Goal: Task Accomplishment & Management: Use online tool/utility

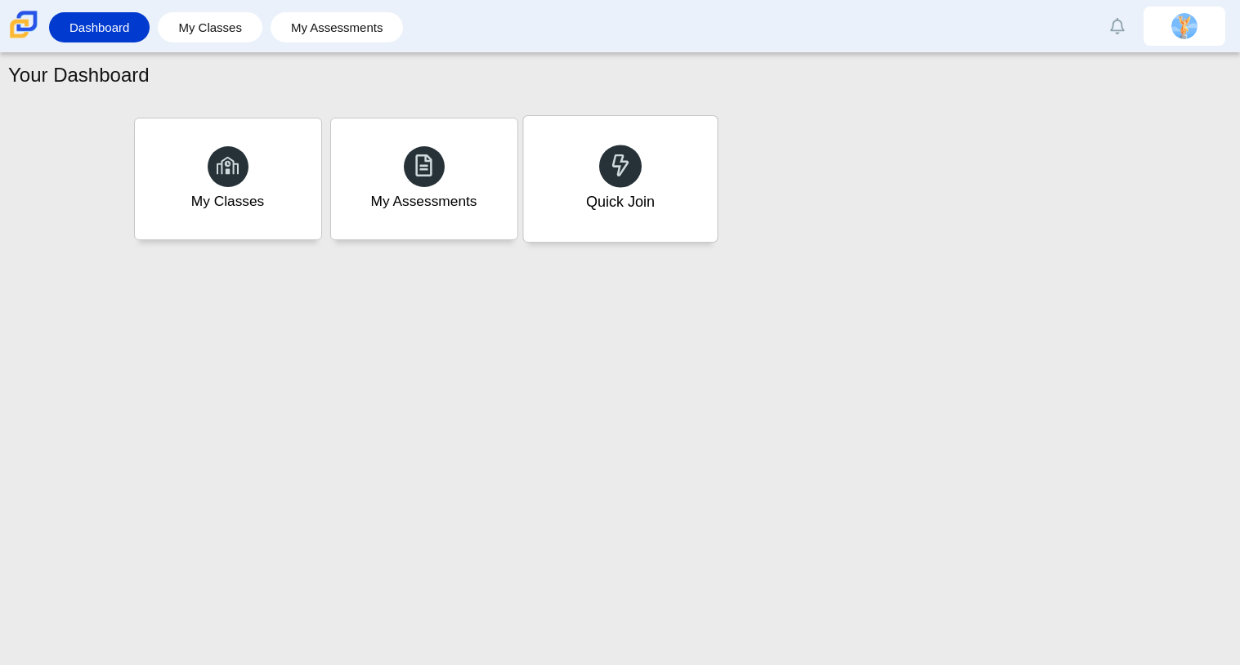
click at [676, 229] on div "Quick Join" at bounding box center [620, 179] width 194 height 126
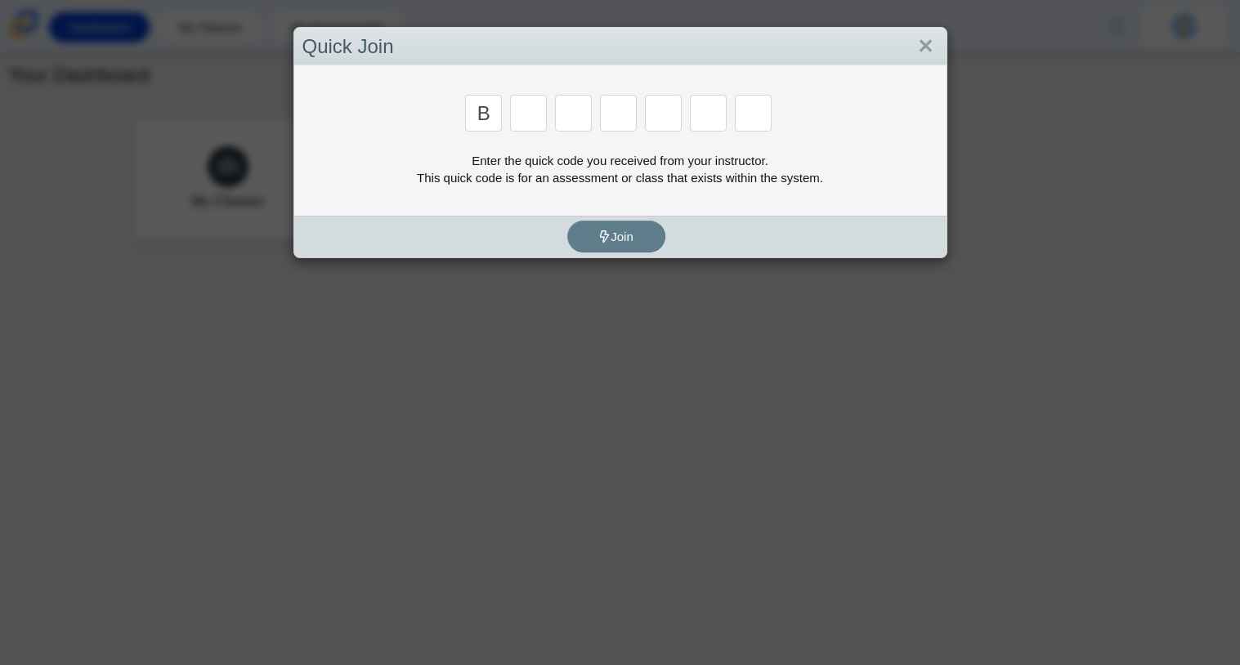
type input "b"
type input "m"
type input "3"
type input "5"
type input "3"
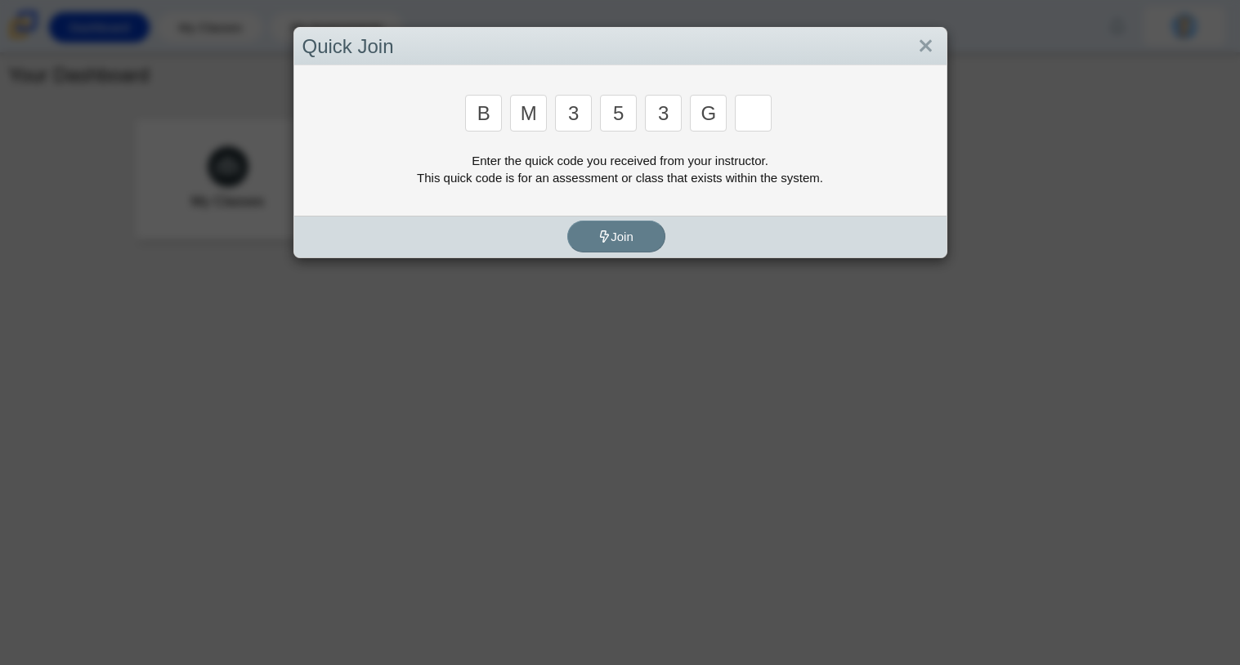
type input "g"
type input "b"
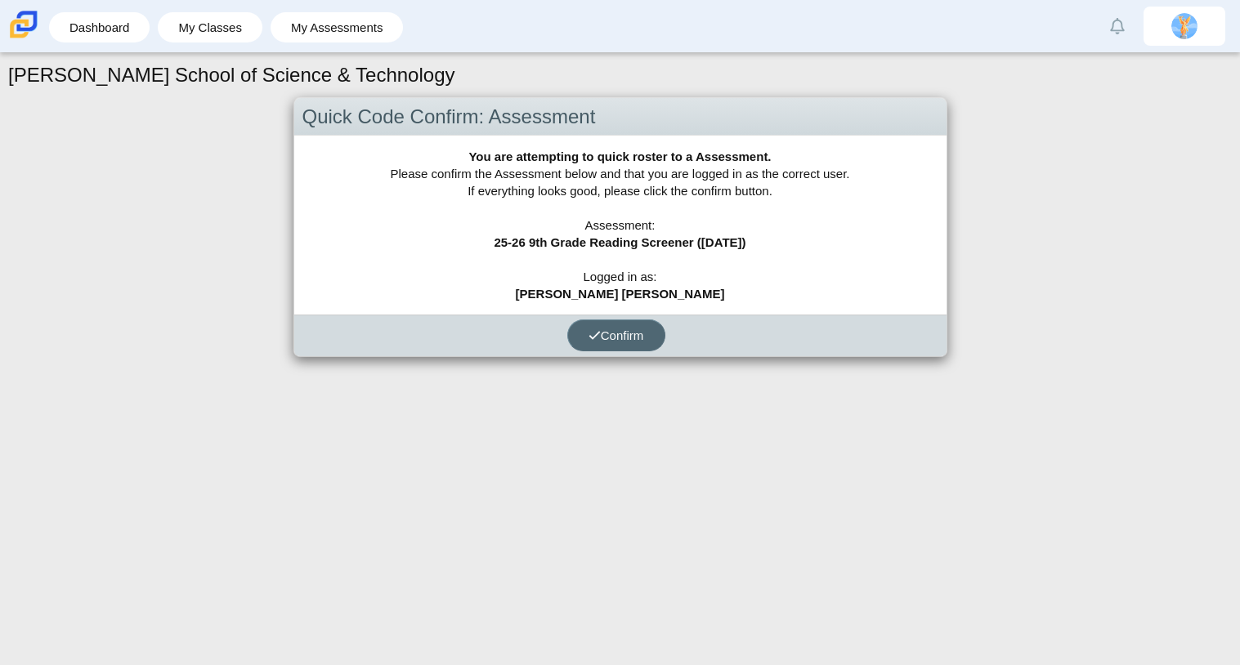
click at [621, 337] on span "Confirm" at bounding box center [617, 336] width 56 height 14
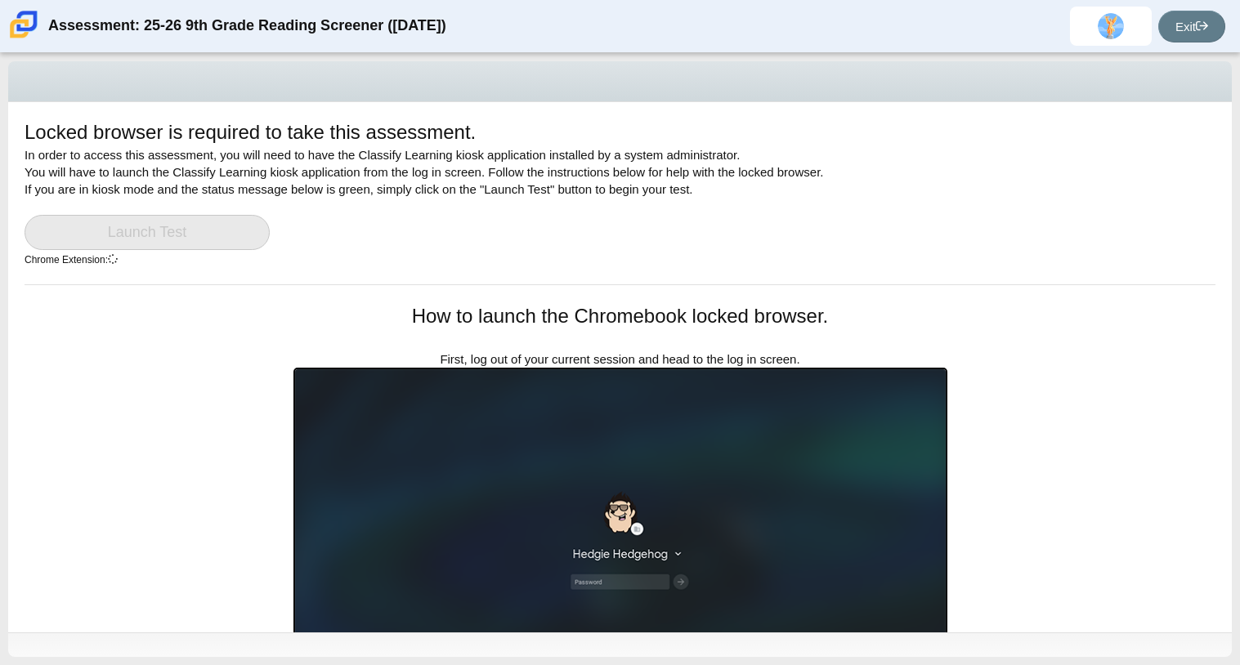
scroll to position [290, 0]
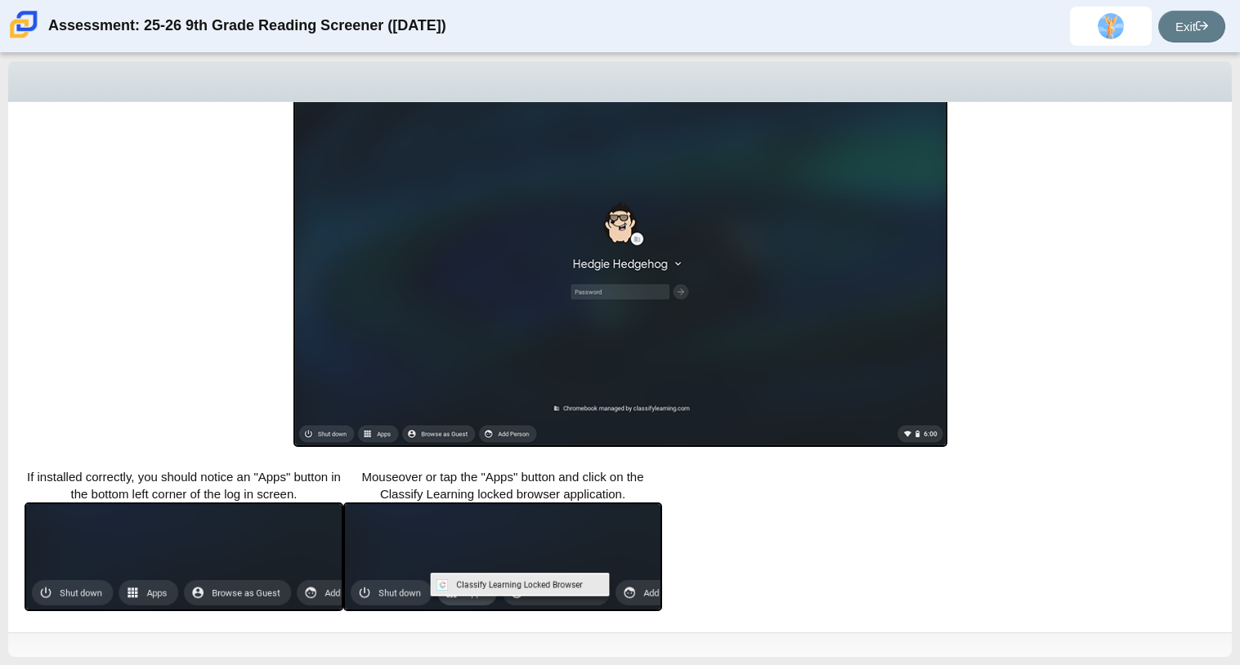
click at [183, 284] on div "Locked browser is required to take this assessment. In order to access this ass…" at bounding box center [620, 77] width 1224 height 531
click at [1189, 7] on div "Alan San Martin Blancas Student sanmartinblancasa29@carmenhighschool.org Exit" at bounding box center [1144, 26] width 164 height 39
click at [1190, 13] on link "Exit" at bounding box center [1191, 27] width 67 height 32
